Goal: Transaction & Acquisition: Book appointment/travel/reservation

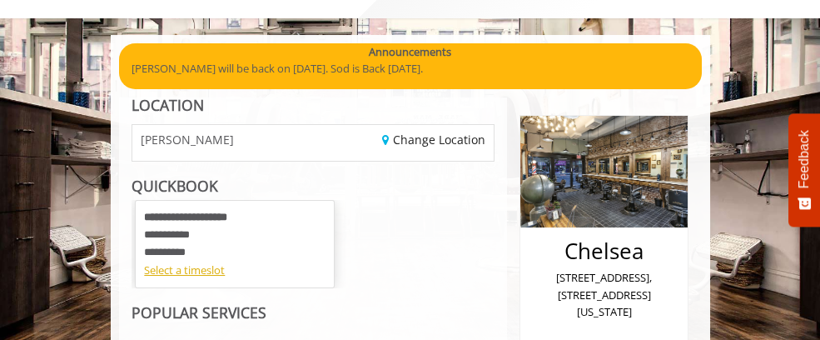
scroll to position [151, 0]
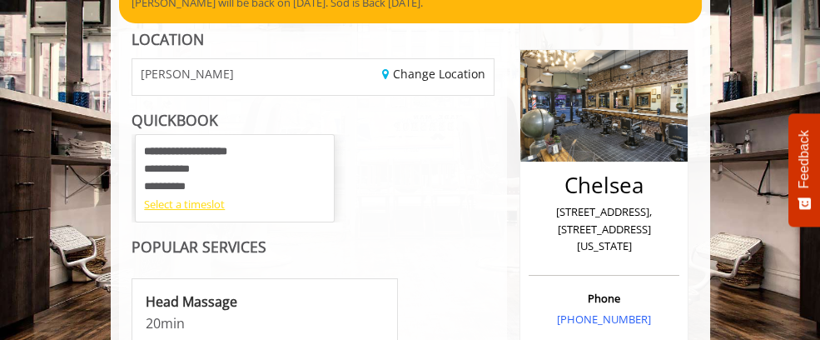
click at [144, 210] on div "Select a timeslot" at bounding box center [234, 204] width 181 height 17
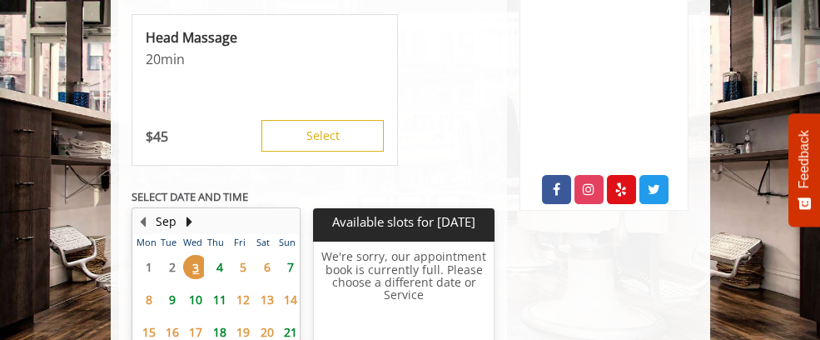
scroll to position [936, 0]
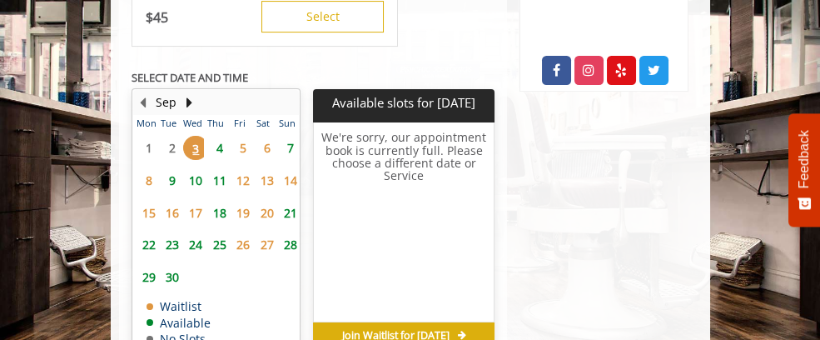
click at [207, 136] on span "4" at bounding box center [219, 148] width 25 height 24
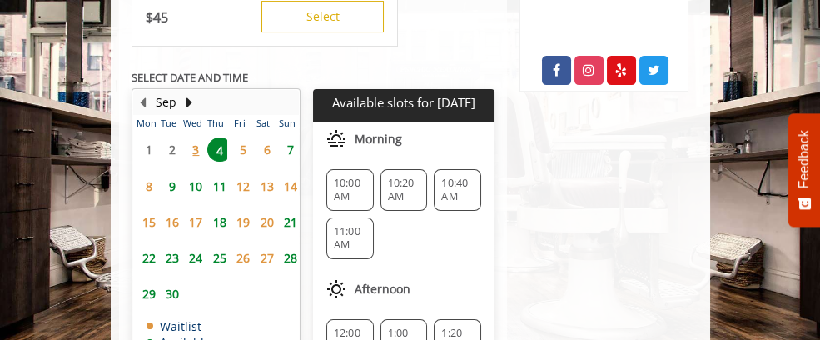
scroll to position [961, 0]
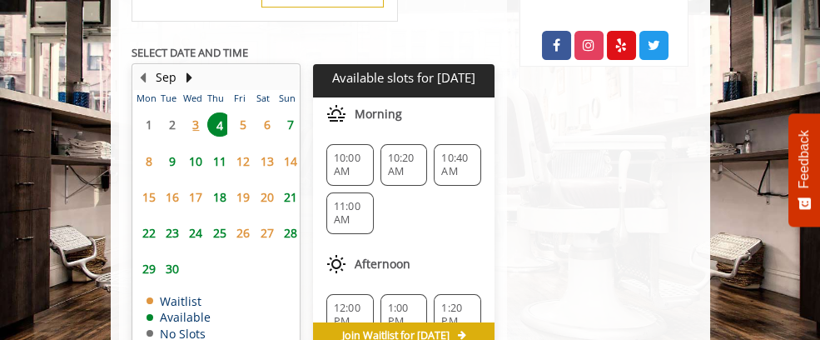
click at [334, 152] on span "10:00 AM" at bounding box center [350, 165] width 32 height 27
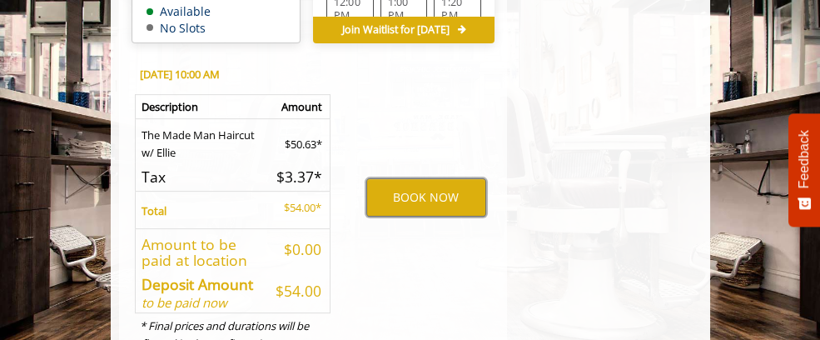
scroll to position [1269, 0]
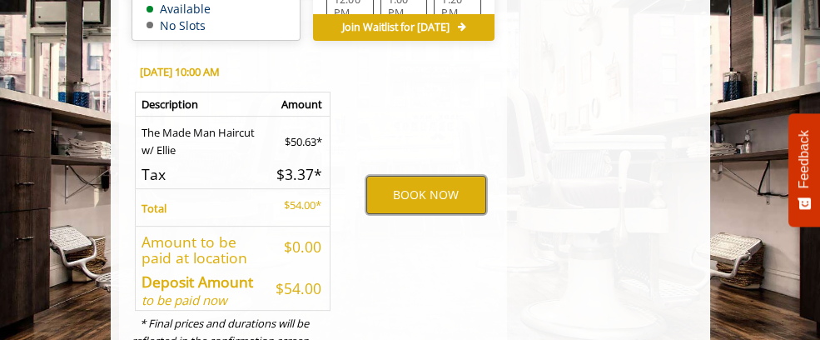
click at [389, 176] on button "BOOK NOW" at bounding box center [426, 195] width 120 height 38
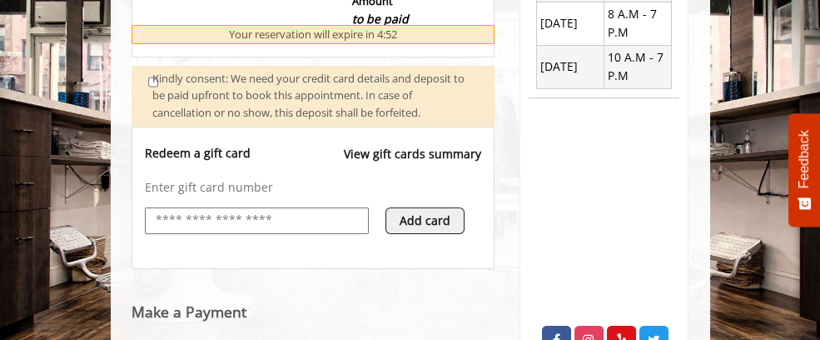
scroll to position [890, 0]
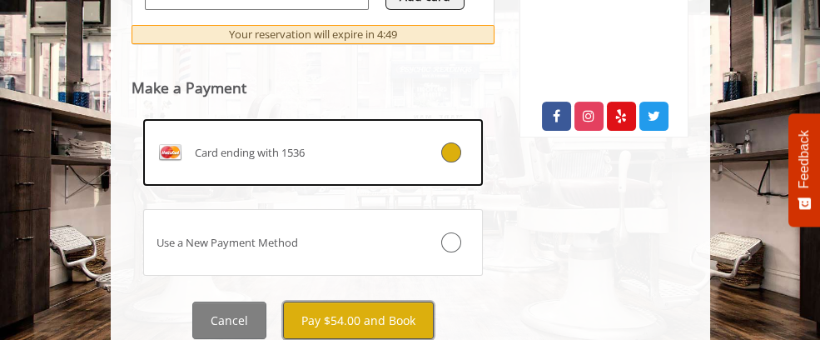
click at [317, 301] on button "Pay $54.00 and Book" at bounding box center [358, 319] width 151 height 37
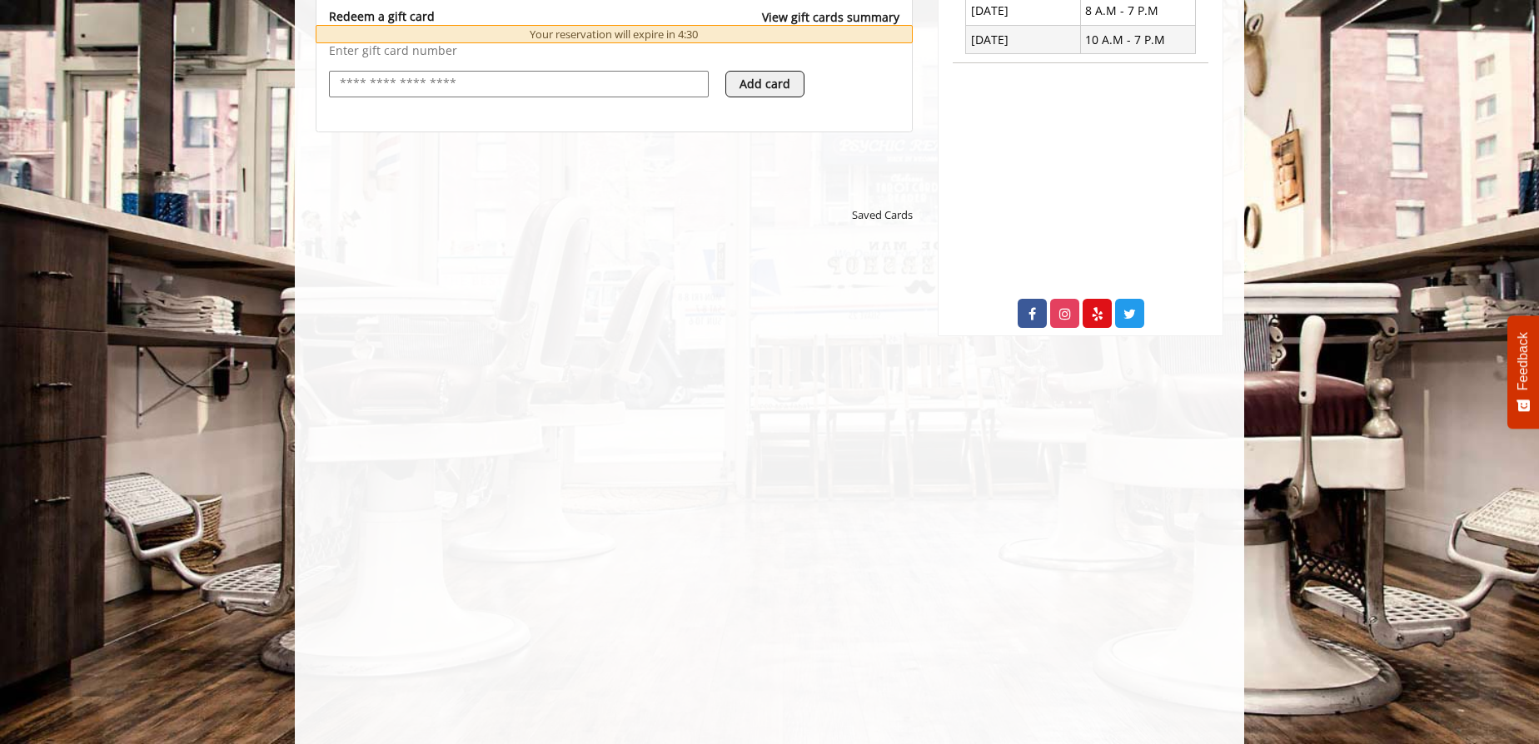
scroll to position [793, 0]
